Goal: Register for event/course

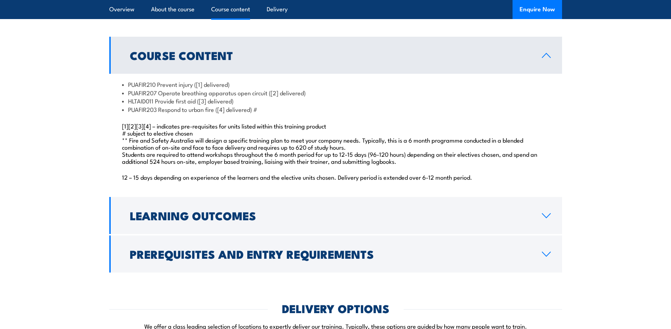
scroll to position [636, 0]
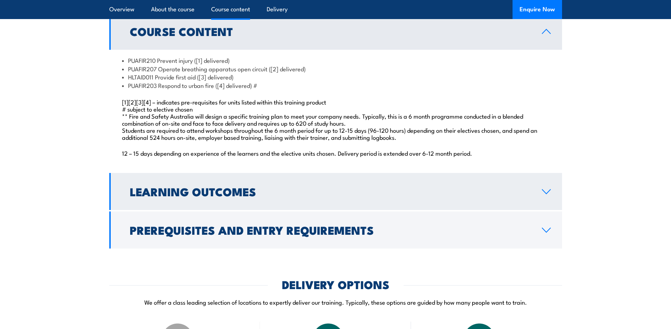
click at [524, 197] on h2 "Learning Outcomes" at bounding box center [330, 192] width 400 height 10
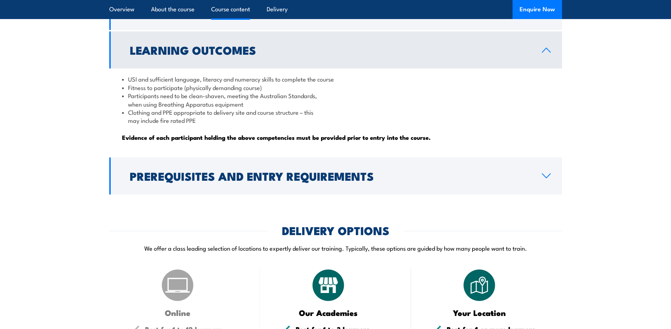
scroll to position [672, 0]
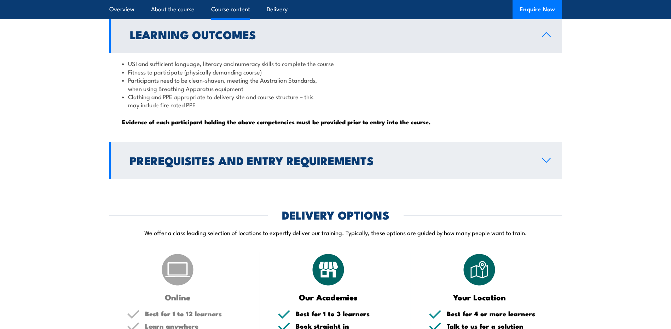
click at [538, 168] on link "Prerequisites and Entry Requirements" at bounding box center [335, 160] width 452 height 37
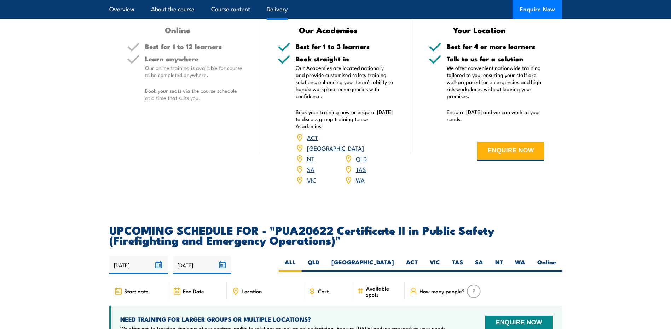
scroll to position [1131, 0]
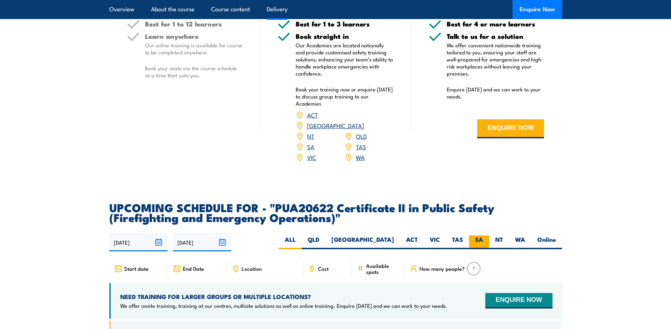
click at [476, 250] on label "SA" at bounding box center [479, 243] width 20 height 14
click at [483, 240] on input "SA" at bounding box center [485, 238] width 5 height 5
radio input "true"
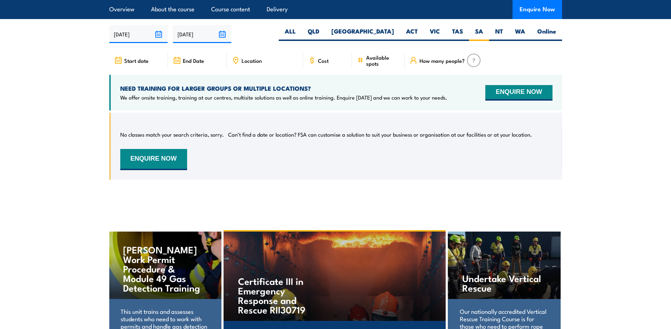
scroll to position [1169, 0]
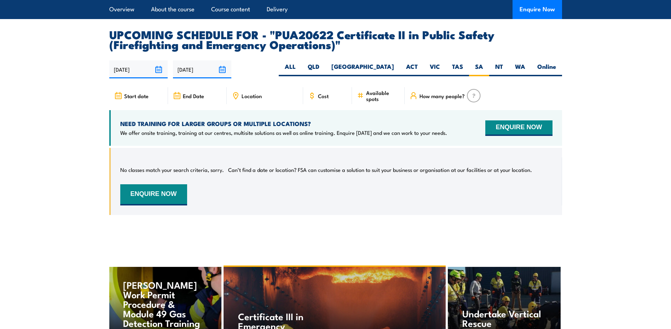
click at [438, 99] on span "How many people?" at bounding box center [441, 96] width 45 height 6
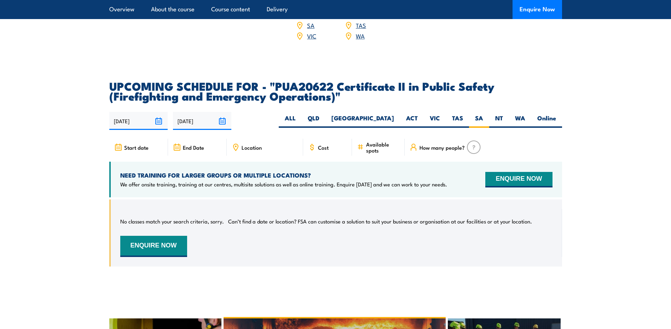
scroll to position [1105, 0]
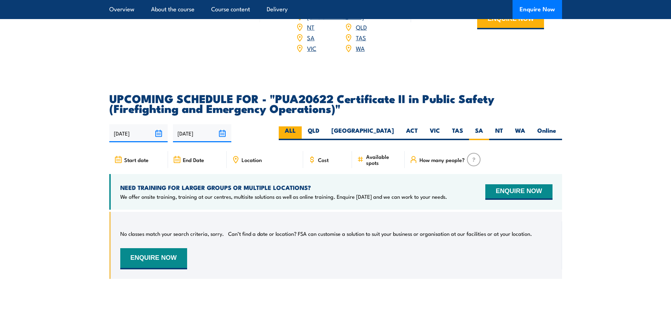
click at [302, 140] on label "ALL" at bounding box center [290, 134] width 23 height 14
click at [300, 131] on input "ALL" at bounding box center [297, 129] width 5 height 5
radio input "true"
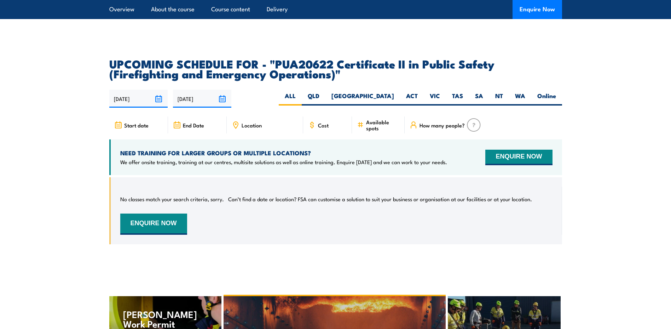
scroll to position [1134, 0]
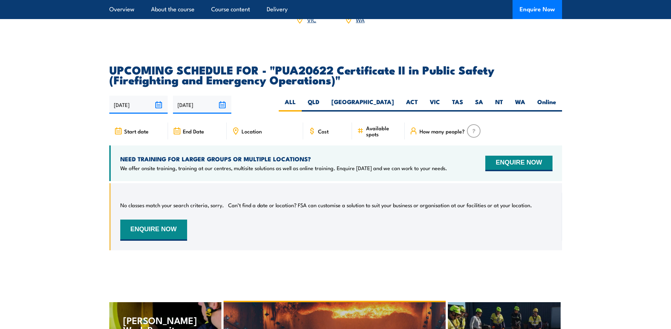
click at [220, 112] on input "[DATE]" at bounding box center [202, 105] width 58 height 18
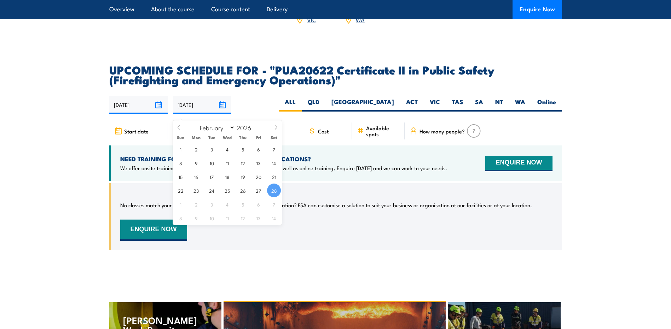
click at [252, 109] on div "01/09/2025 28/02/2026" at bounding box center [335, 105] width 452 height 18
click at [221, 111] on input "[DATE]" at bounding box center [202, 105] width 58 height 18
click at [274, 127] on icon at bounding box center [275, 127] width 5 height 5
click at [275, 127] on icon at bounding box center [275, 127] width 5 height 5
select select "3"
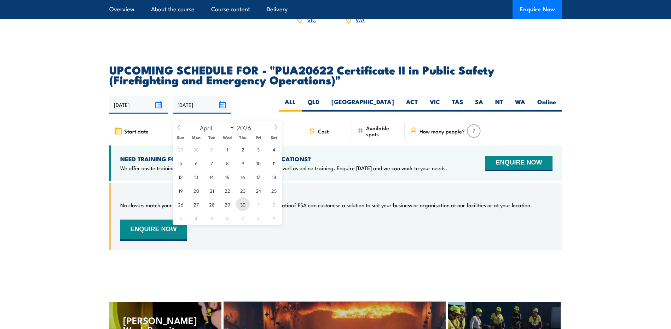
click at [244, 206] on span "30" at bounding box center [243, 205] width 14 height 14
type input "30/04/2026"
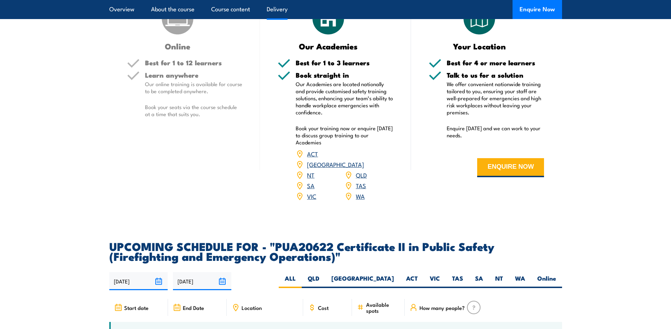
scroll to position [922, 0]
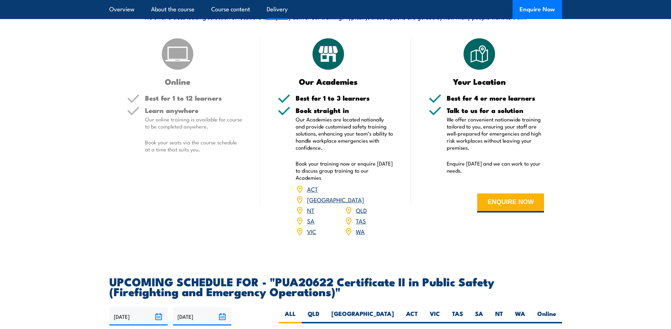
click at [311, 225] on link "SA" at bounding box center [310, 221] width 7 height 8
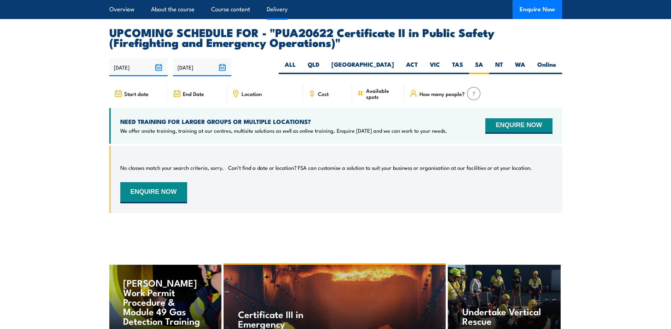
scroll to position [1205, 0]
